Goal: Navigation & Orientation: Find specific page/section

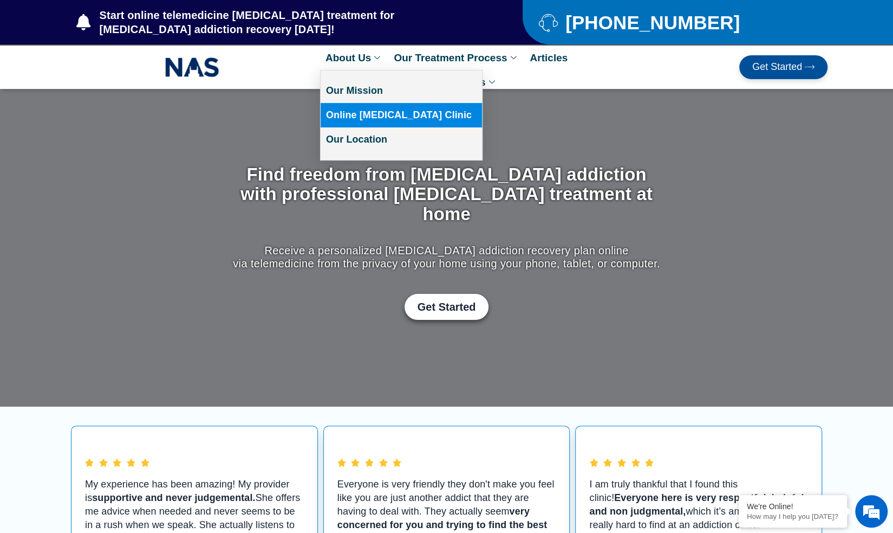
click at [358, 116] on link "Online [MEDICAL_DATA] Clinic" at bounding box center [401, 115] width 161 height 24
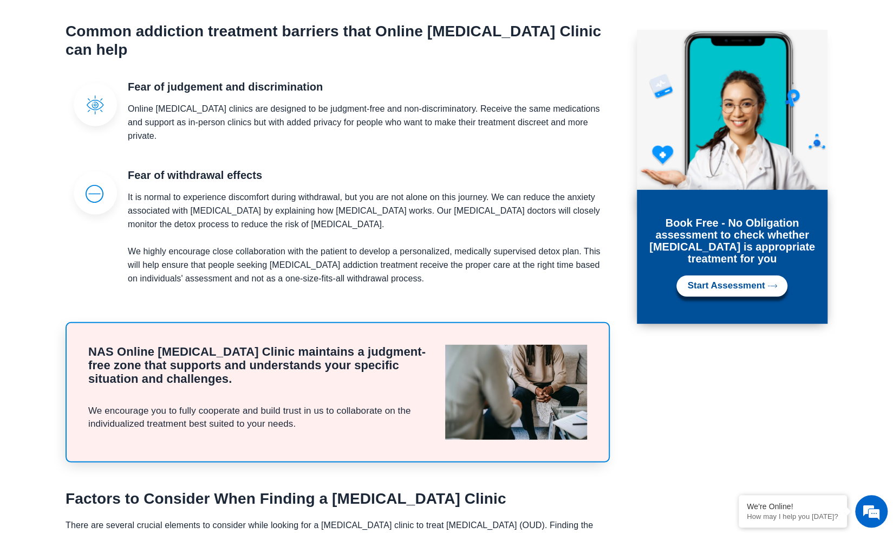
scroll to position [1734, 0]
